Goal: Transaction & Acquisition: Book appointment/travel/reservation

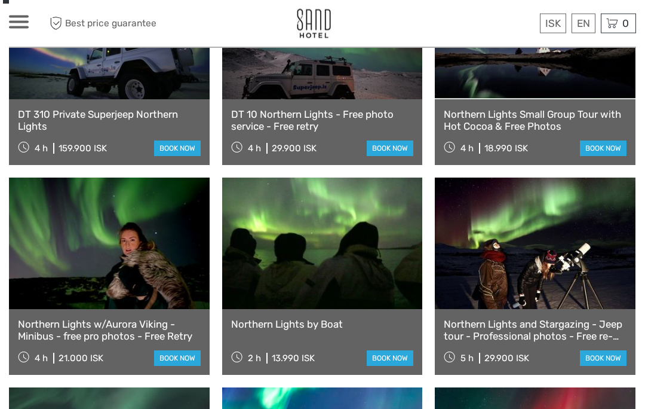
scroll to position [520, 0]
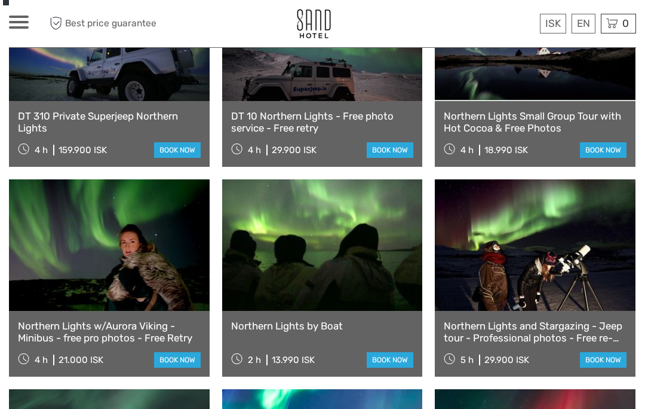
click at [570, 110] on link "Northern Lights Small Group Tour with Hot Cocoa & Free Photos" at bounding box center [535, 122] width 183 height 24
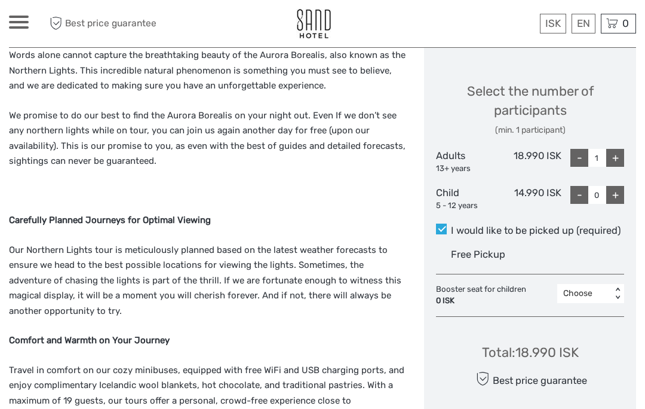
scroll to position [501, 0]
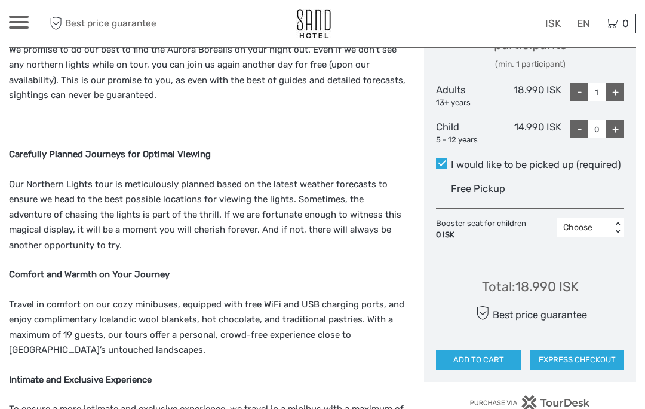
click at [358, 297] on p "Travel in comfort on our cozy minibuses, equipped with free WiFi and USB chargi…" at bounding box center [207, 327] width 397 height 61
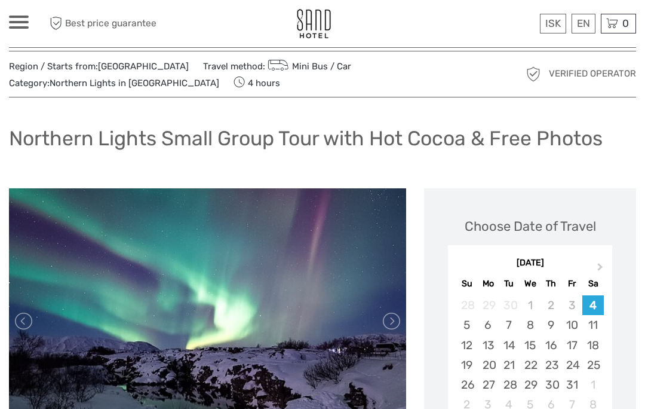
scroll to position [16, 0]
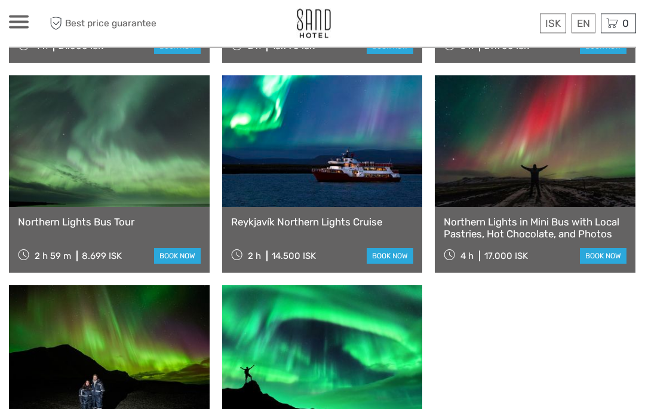
scroll to position [833, 0]
click at [129, 247] on div "2 h 59 m 8.699 ISK book now" at bounding box center [109, 255] width 183 height 17
click at [136, 185] on link at bounding box center [109, 140] width 201 height 131
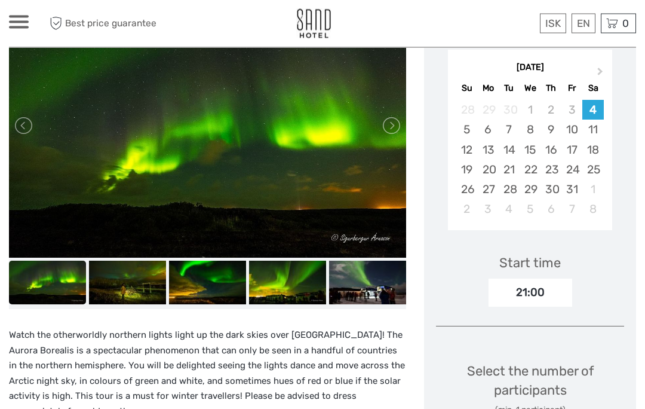
scroll to position [183, 0]
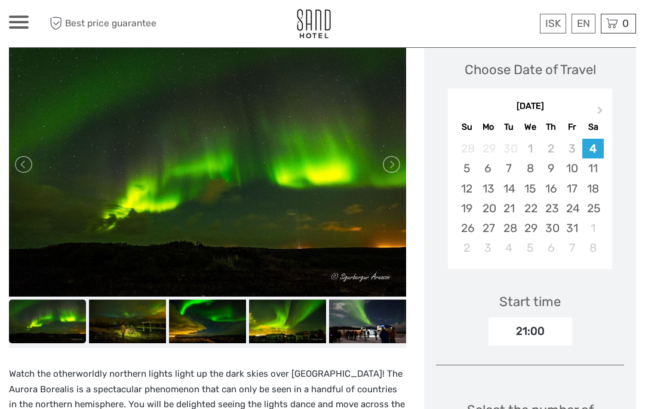
click at [511, 170] on div "7" at bounding box center [509, 168] width 21 height 20
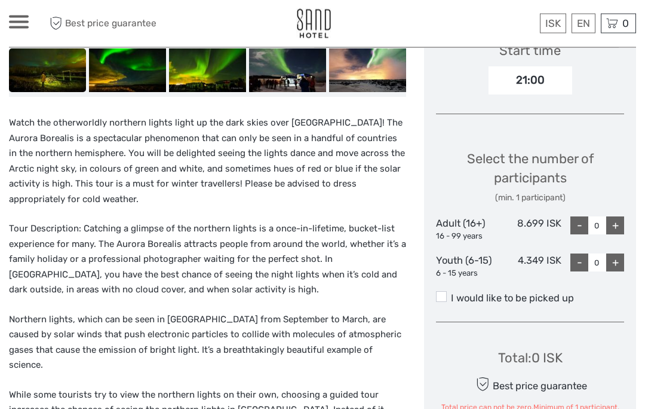
scroll to position [459, 0]
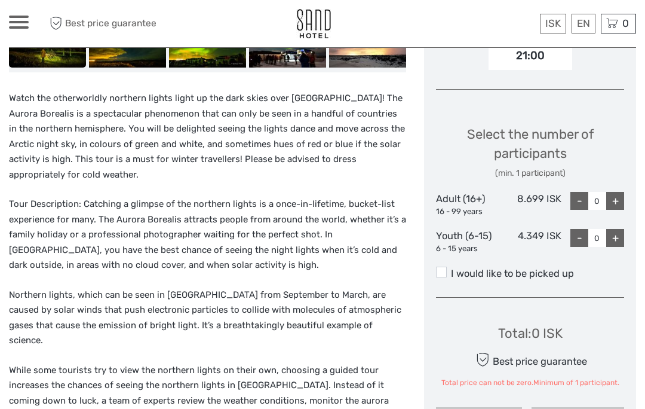
click at [623, 194] on div "+" at bounding box center [615, 201] width 18 height 18
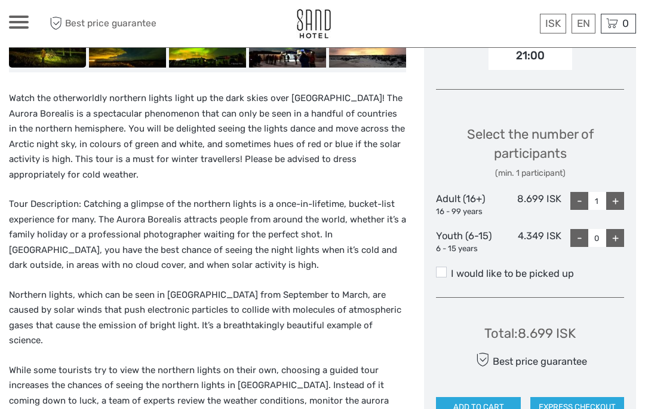
click at [622, 195] on div "+" at bounding box center [615, 201] width 18 height 18
type input "2"
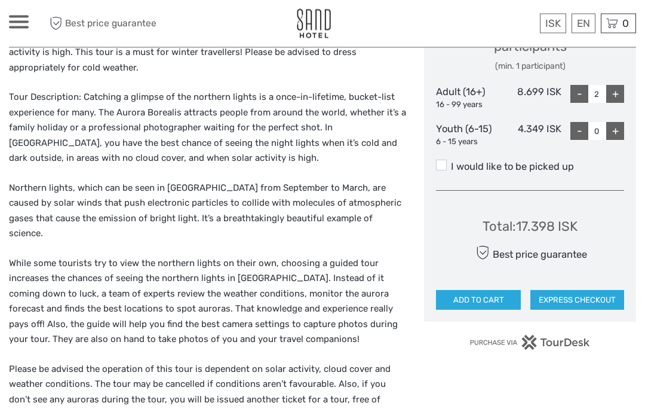
click at [569, 160] on label "I would like to be picked up" at bounding box center [530, 167] width 188 height 14
click at [451, 162] on input "I would like to be picked up" at bounding box center [451, 162] width 0 height 0
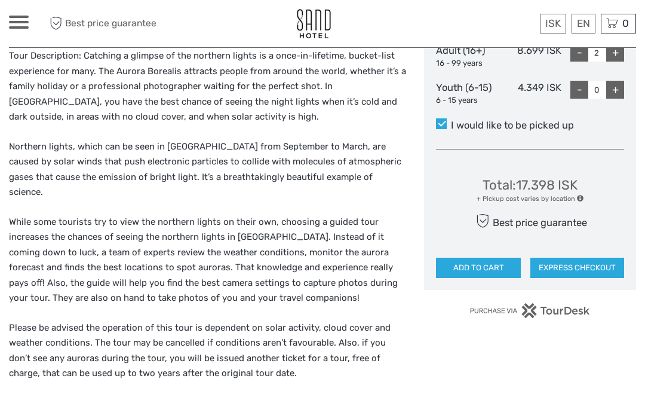
scroll to position [615, 0]
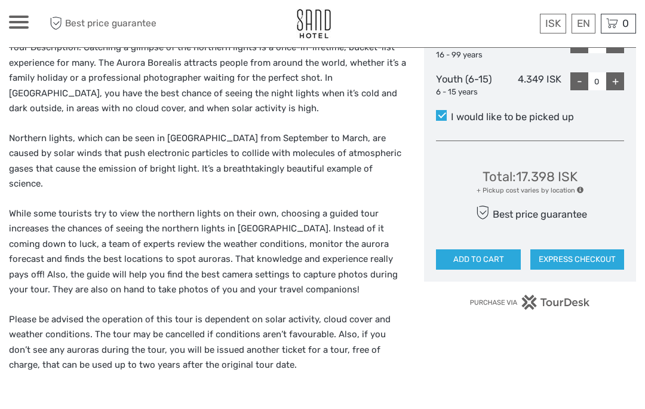
click at [504, 256] on button "ADD TO CART" at bounding box center [478, 259] width 85 height 20
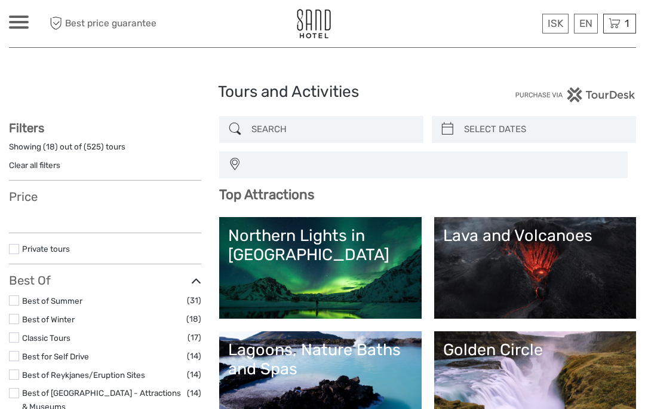
select select
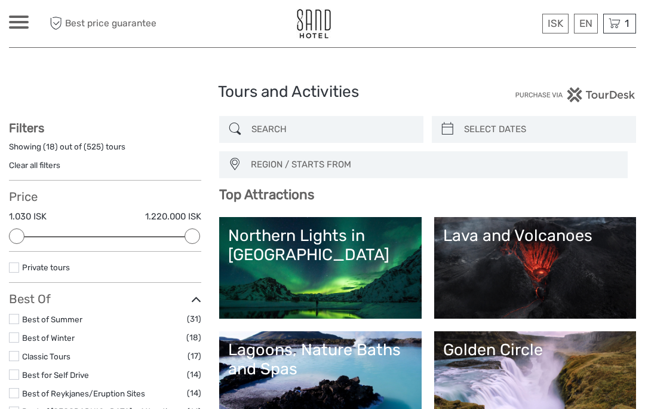
click at [625, 26] on span "1" at bounding box center [627, 23] width 8 height 12
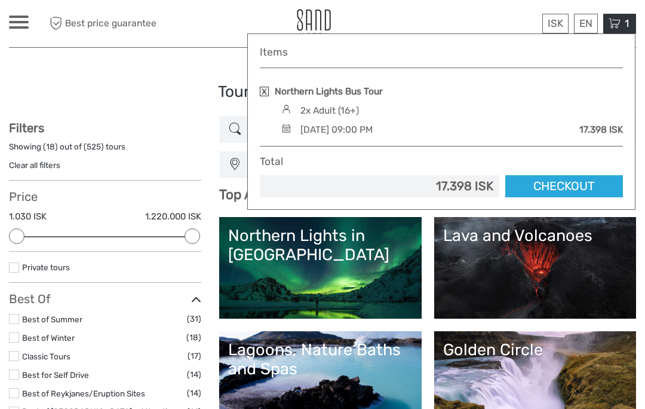
click at [588, 187] on link "Checkout" at bounding box center [564, 186] width 118 height 22
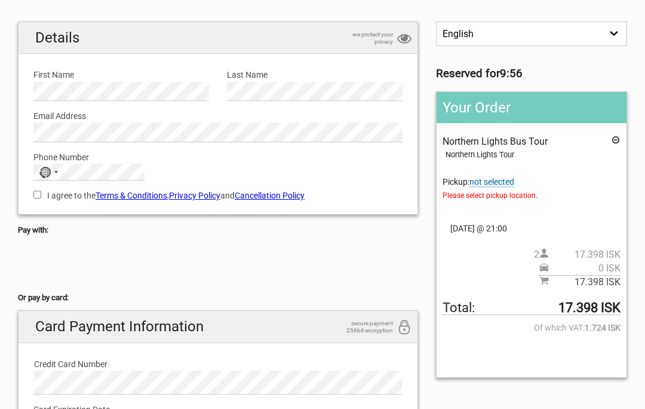
scroll to position [83, 0]
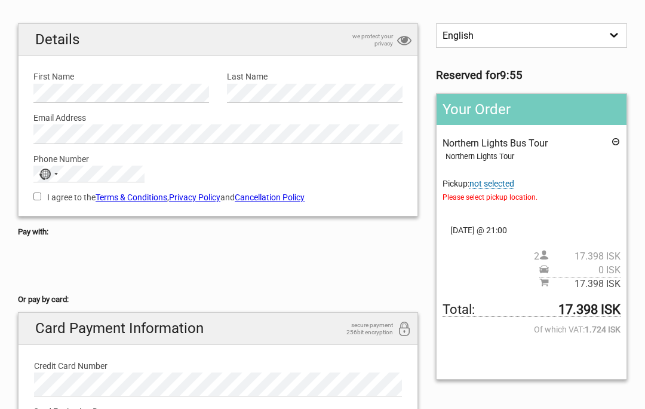
click at [505, 182] on span "not selected" at bounding box center [491, 184] width 45 height 10
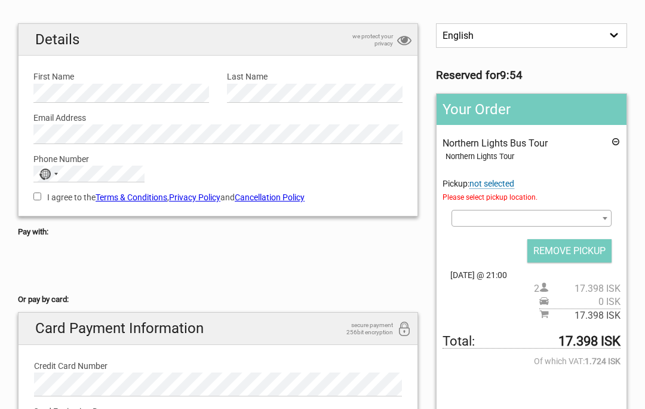
click at [606, 217] on b at bounding box center [605, 218] width 5 height 3
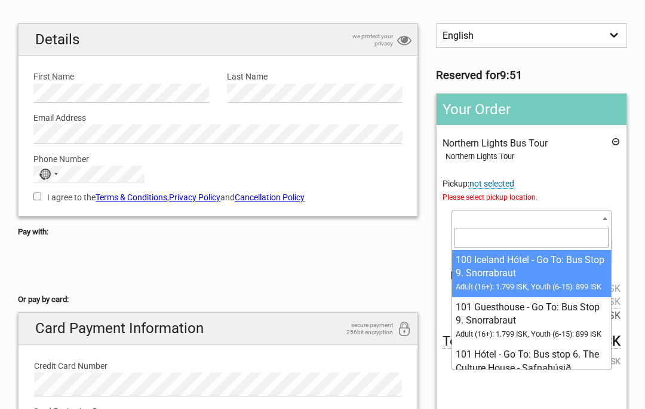
click at [488, 239] on input "search" at bounding box center [532, 237] width 154 height 19
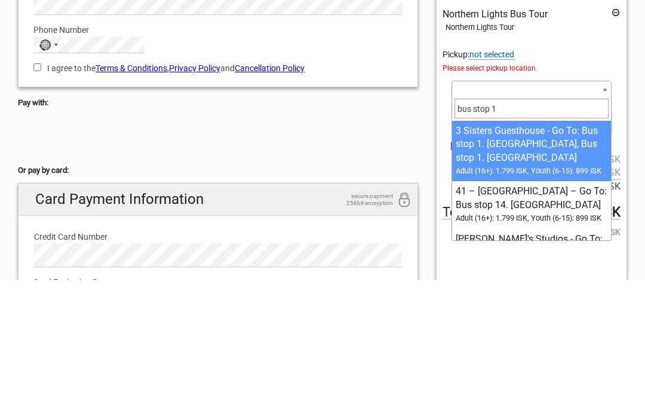
type input "bus stop 14"
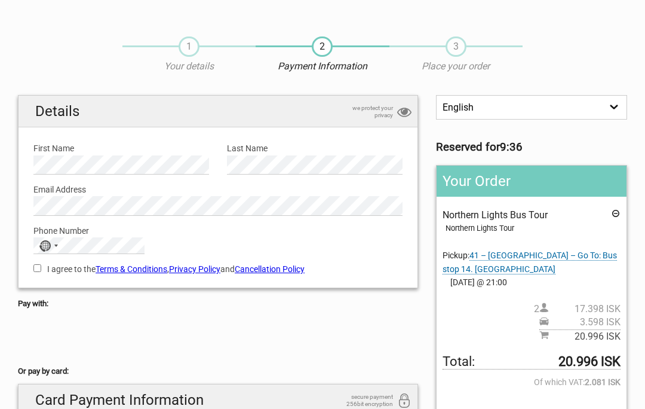
scroll to position [0, 0]
